Goal: Task Accomplishment & Management: Complete application form

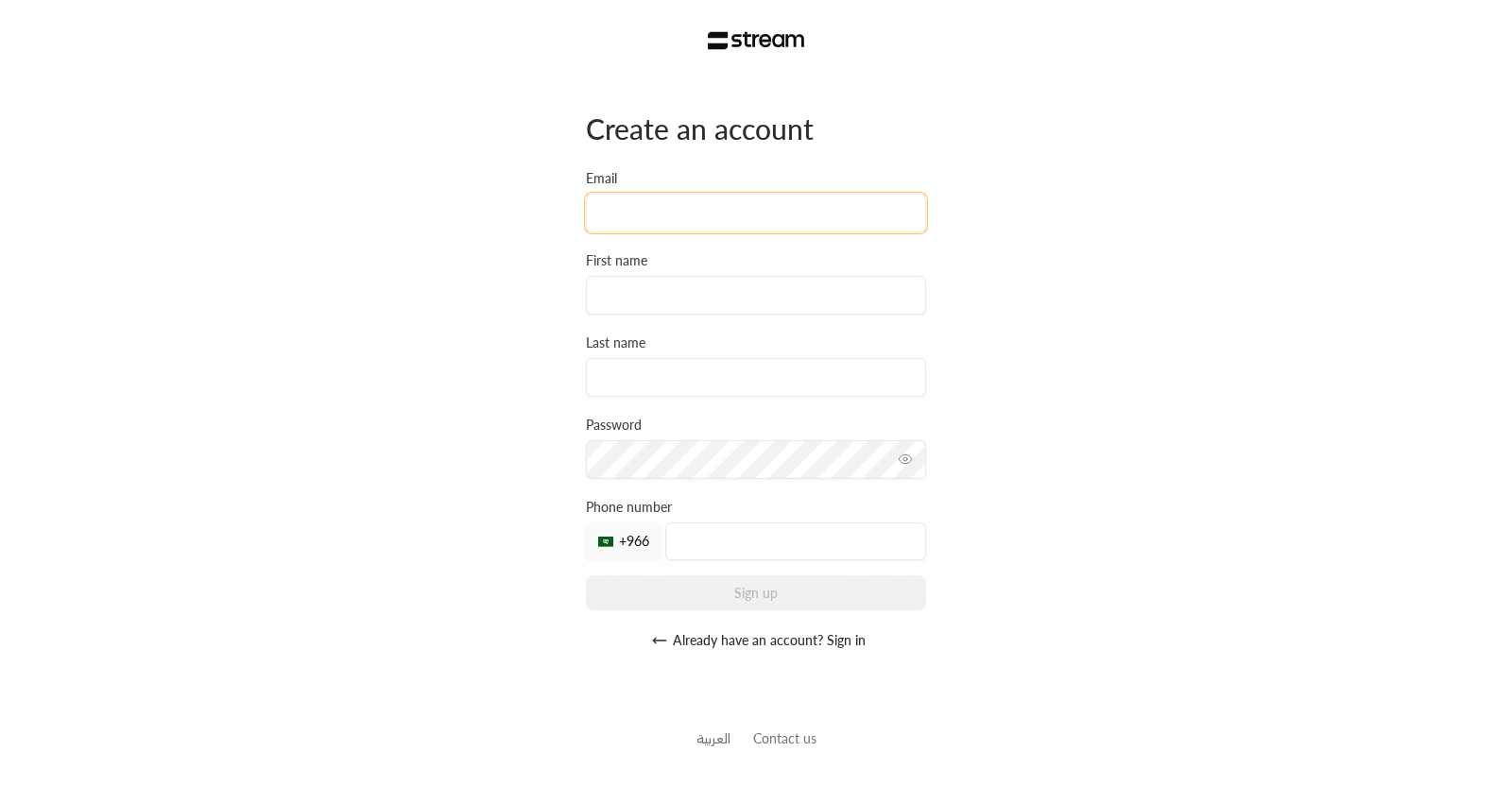
click at [651, 226] on input "Email" at bounding box center [756, 213] width 341 height 39
click at [660, 209] on input "[PERSON_NAME][EMAIL_ADDRESS][DOMAIN_NAME]" at bounding box center [756, 213] width 341 height 39
type input "[PERSON_NAME][EMAIL_ADDRESS][DOMAIN_NAME]"
click at [781, 275] on div "First name" at bounding box center [756, 282] width 341 height 63
click at [766, 291] on input at bounding box center [756, 296] width 341 height 39
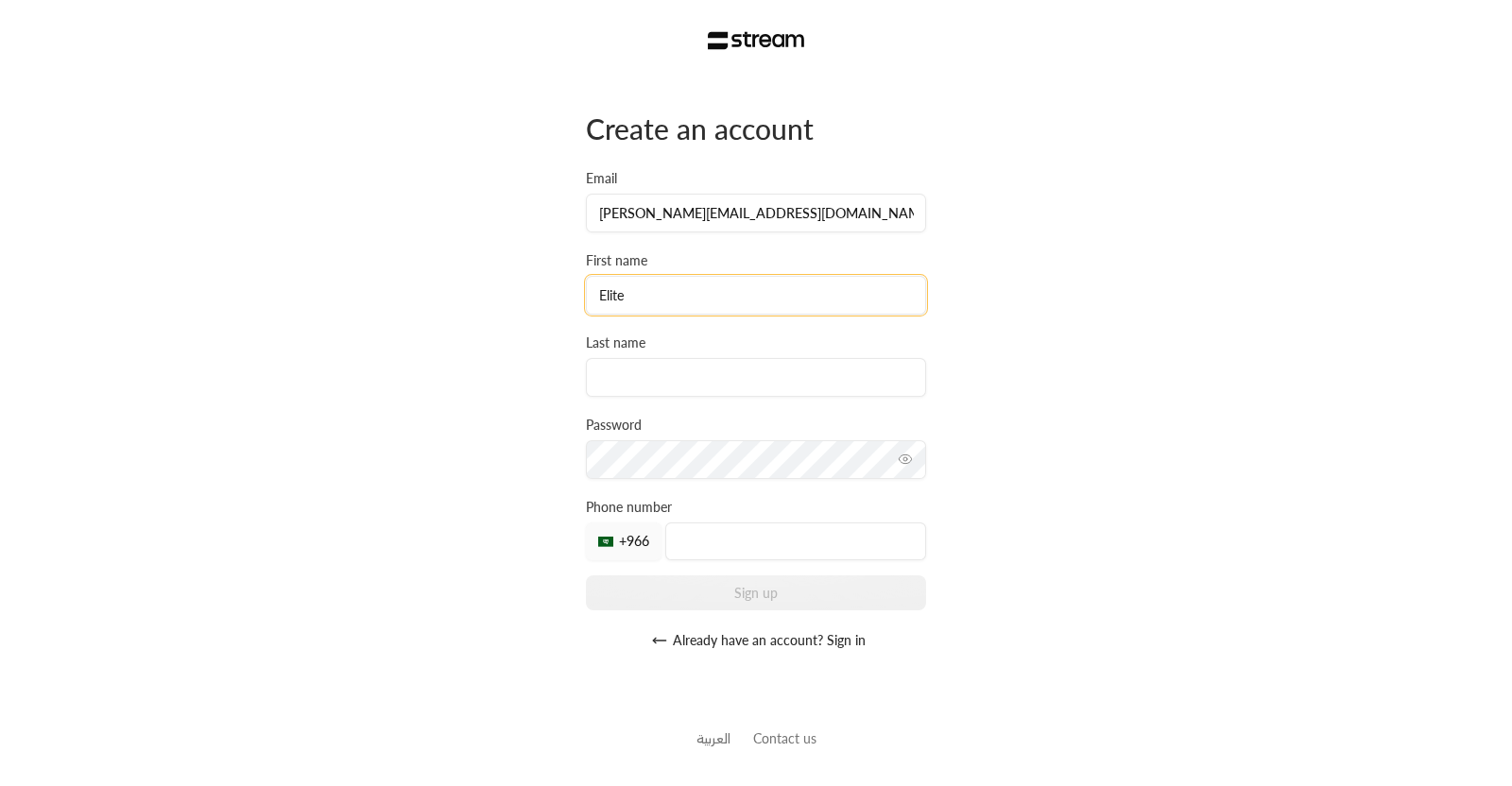
type input "Elite"
click at [680, 394] on input at bounding box center [756, 377] width 341 height 39
type input "Enrichment"
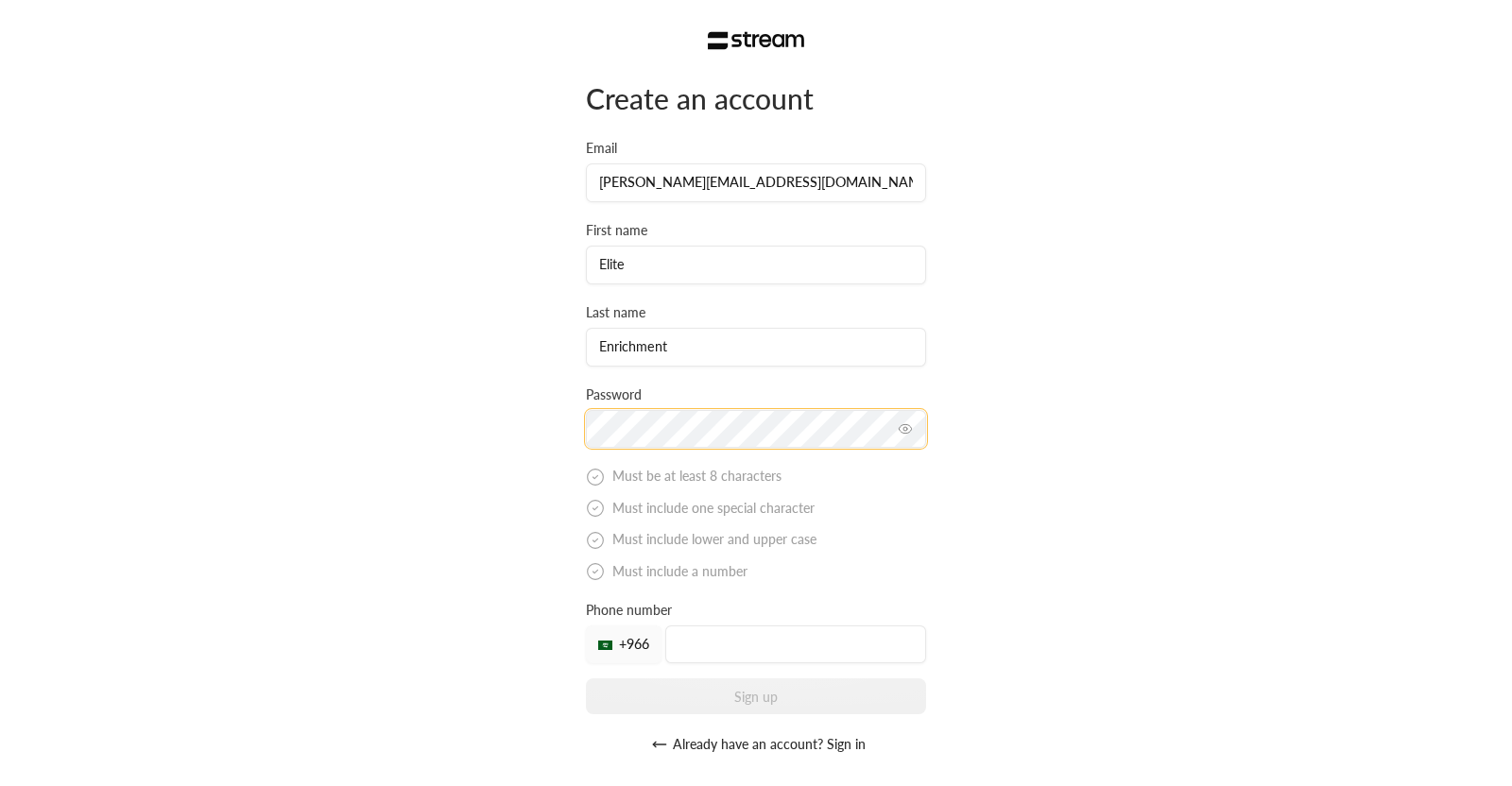
click at [676, 460] on div "Create an account Email [PERSON_NAME][EMAIL_ADDRESS][DOMAIN_NAME] First name El…" at bounding box center [756, 422] width 341 height 683
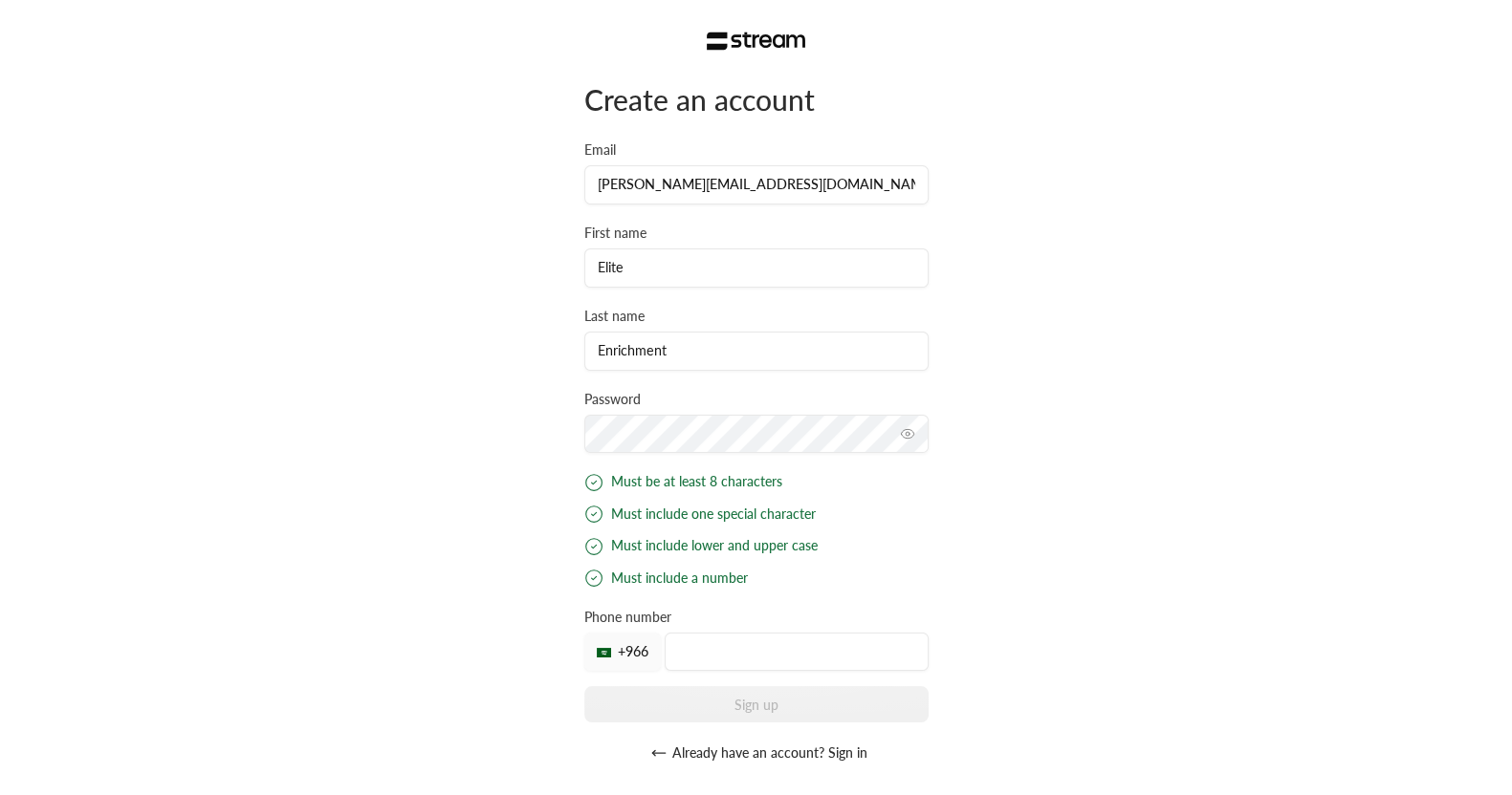
click at [895, 438] on button "toggle password visibility" at bounding box center [907, 433] width 31 height 31
click at [759, 650] on div "Create an account Email [PERSON_NAME][EMAIL_ADDRESS][DOMAIN_NAME] First name El…" at bounding box center [756, 427] width 345 height 691
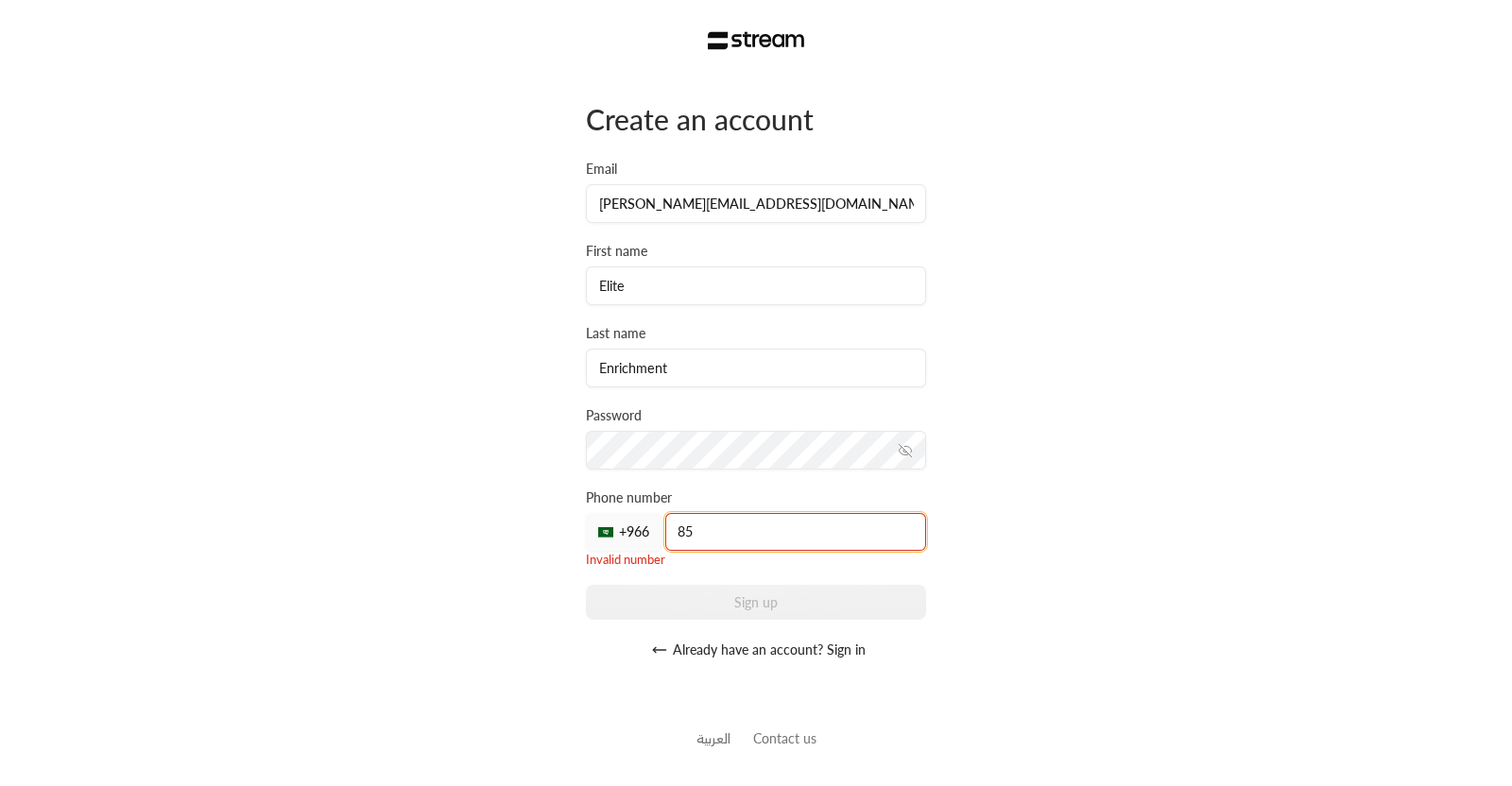
type input "8"
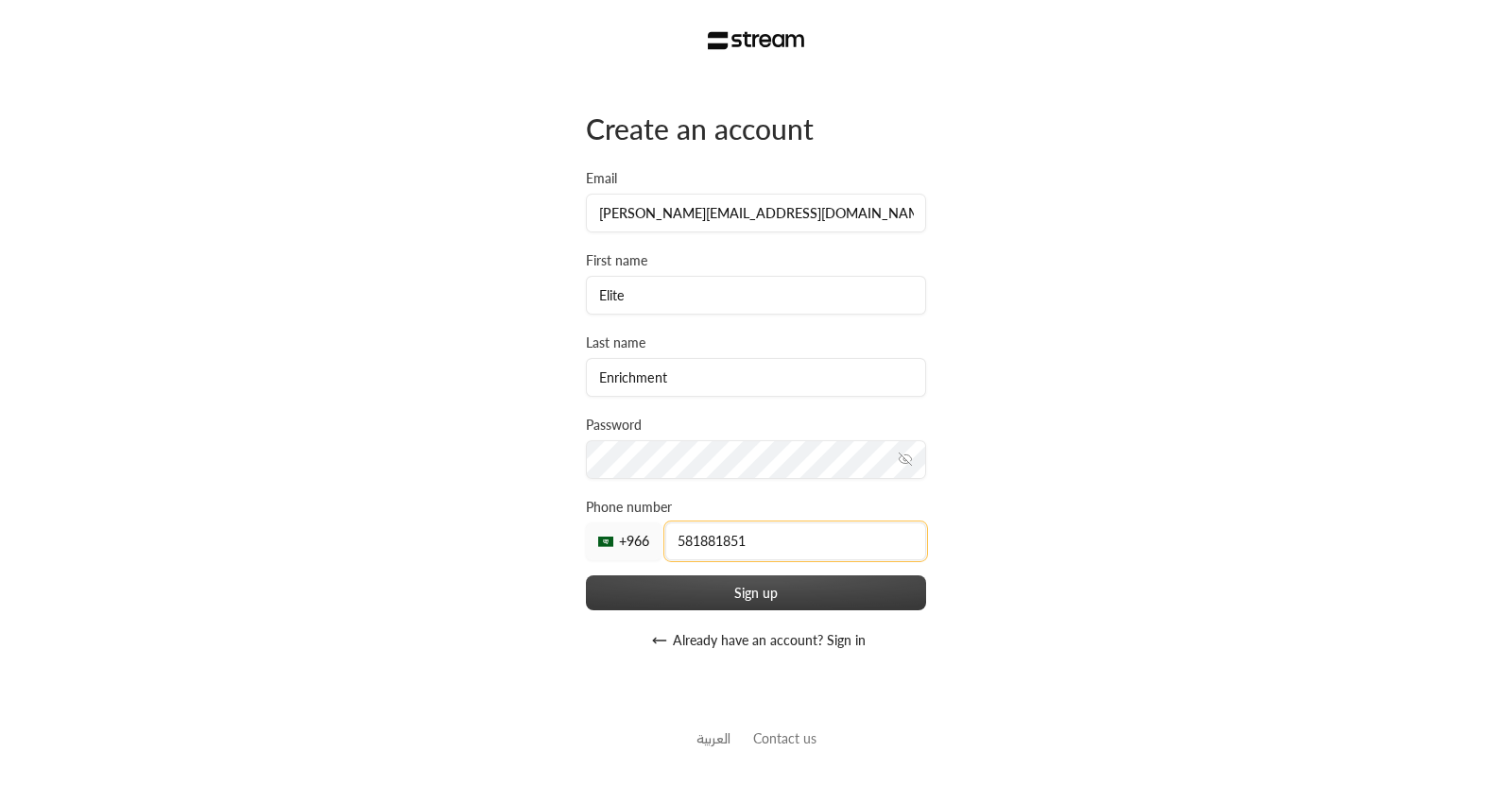
type input "581881851"
click at [660, 590] on button "Sign up" at bounding box center [756, 593] width 341 height 35
